Goal: Information Seeking & Learning: Learn about a topic

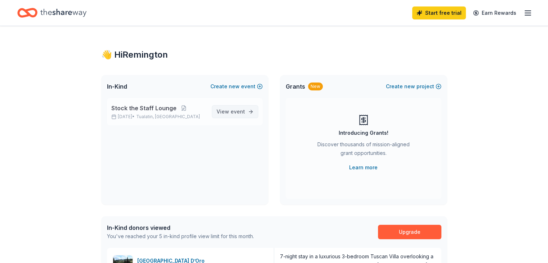
click at [241, 108] on span "event" at bounding box center [238, 111] width 14 height 6
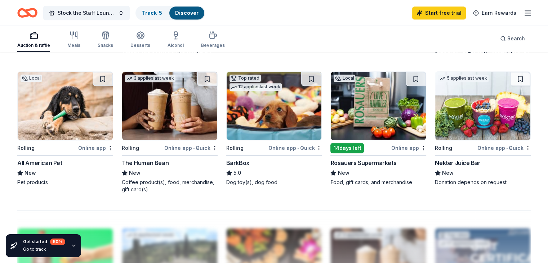
scroll to position [470, 0]
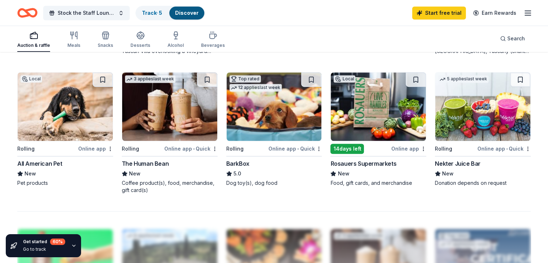
click at [287, 126] on img at bounding box center [274, 106] width 95 height 68
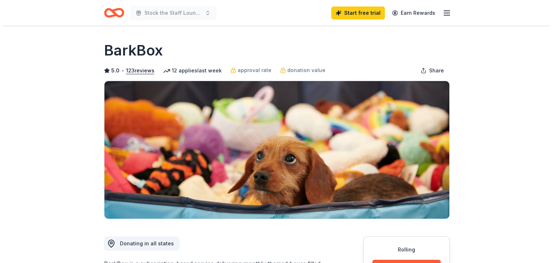
scroll to position [39, 0]
